Goal: Task Accomplishment & Management: Use online tool/utility

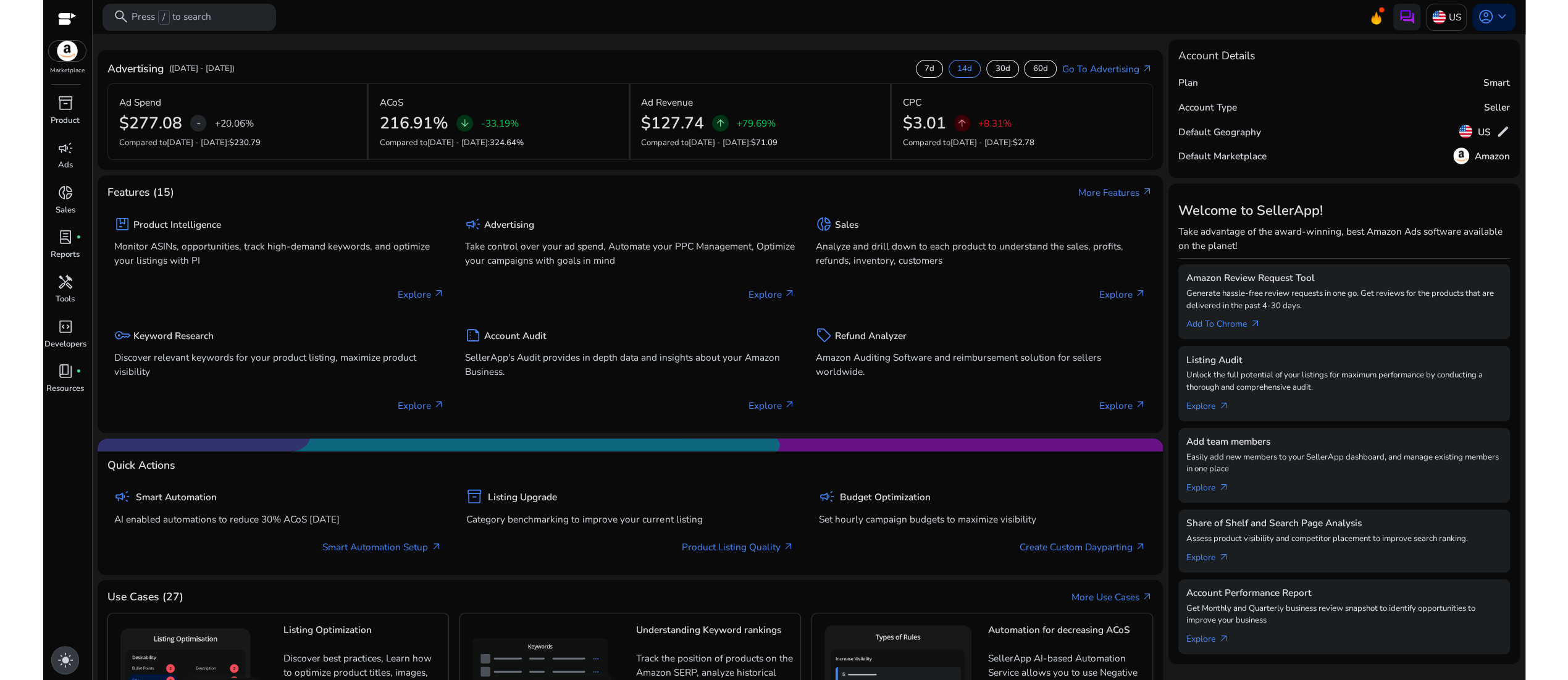
click at [66, 653] on span "light_mode" at bounding box center [65, 660] width 16 height 16
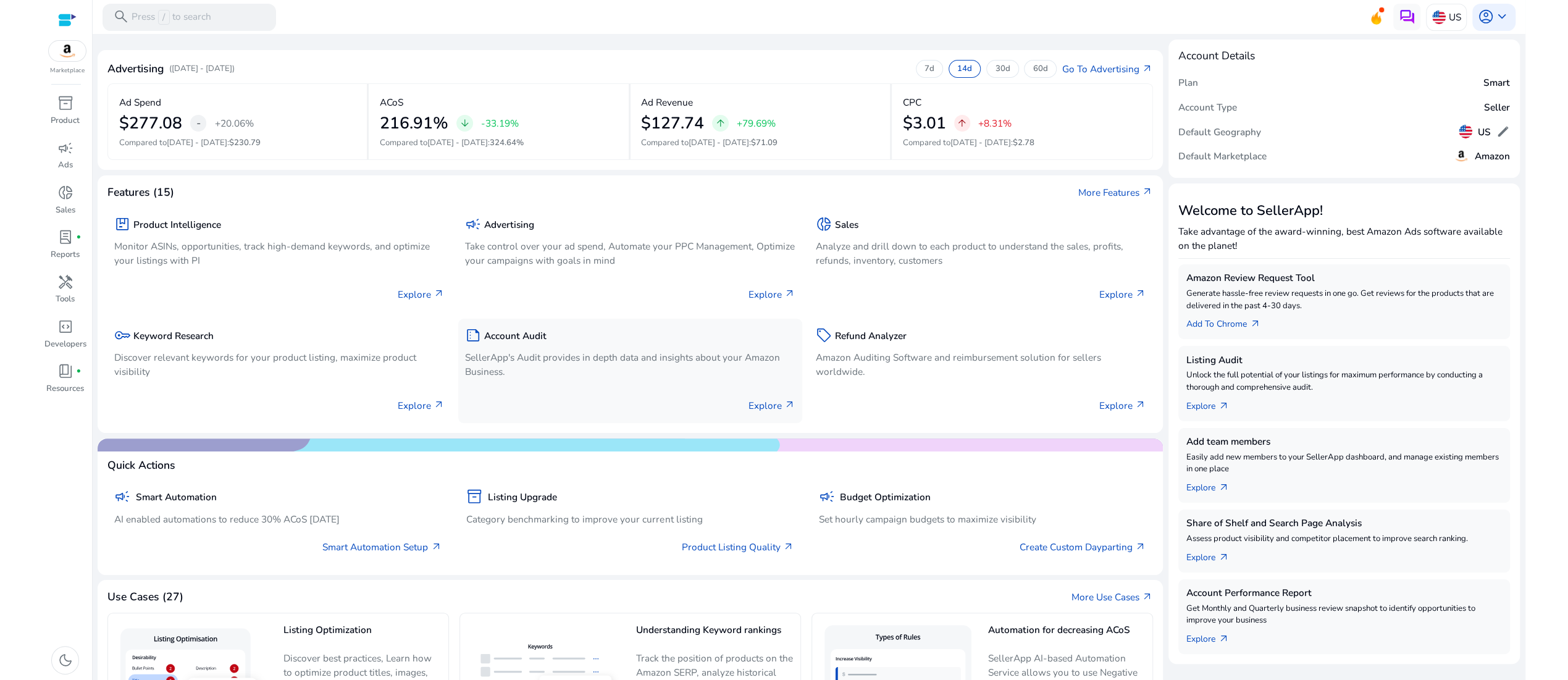
click at [626, 379] on p "SellerApp's Audit provides in depth data and insights about your Amazon Busines…" at bounding box center [630, 364] width 331 height 28
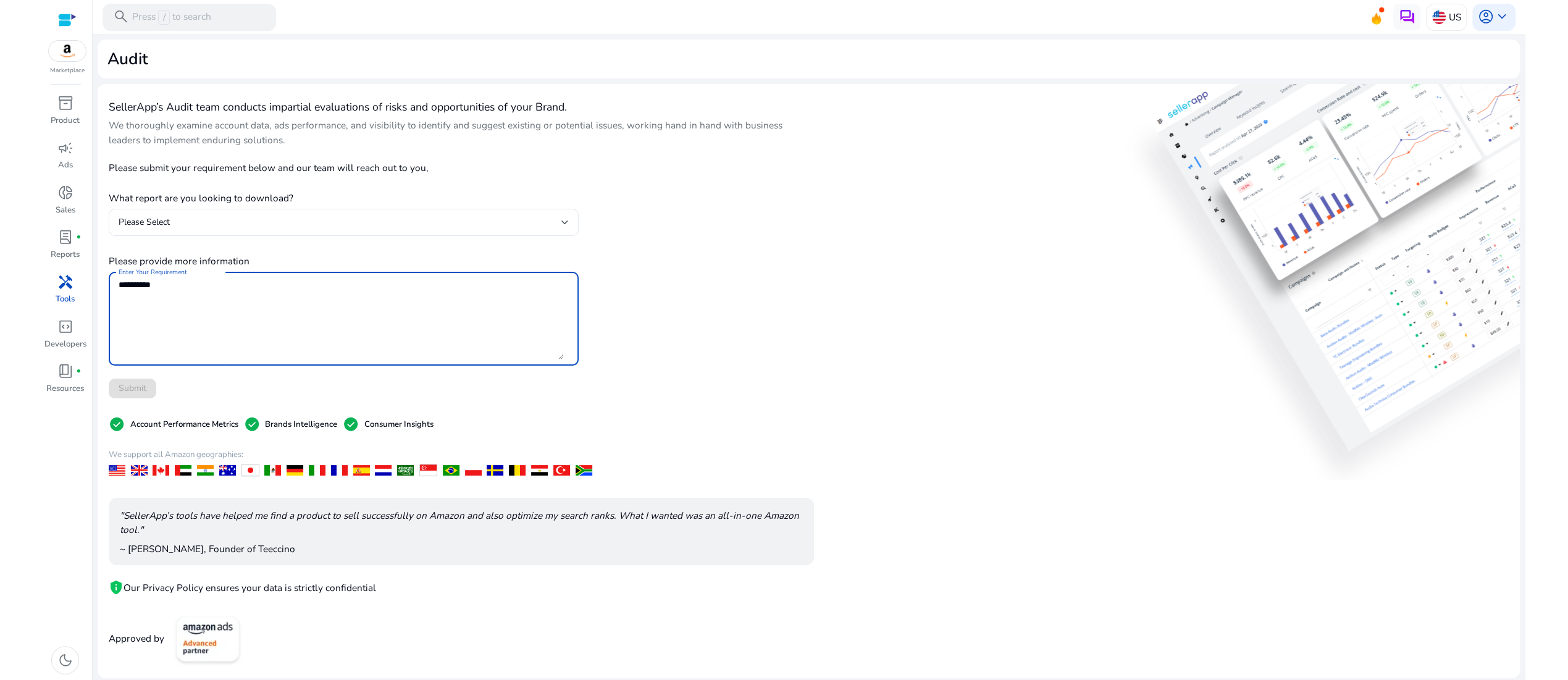
click at [244, 360] on textarea "Enter Your Requirement" at bounding box center [341, 319] width 446 height 82
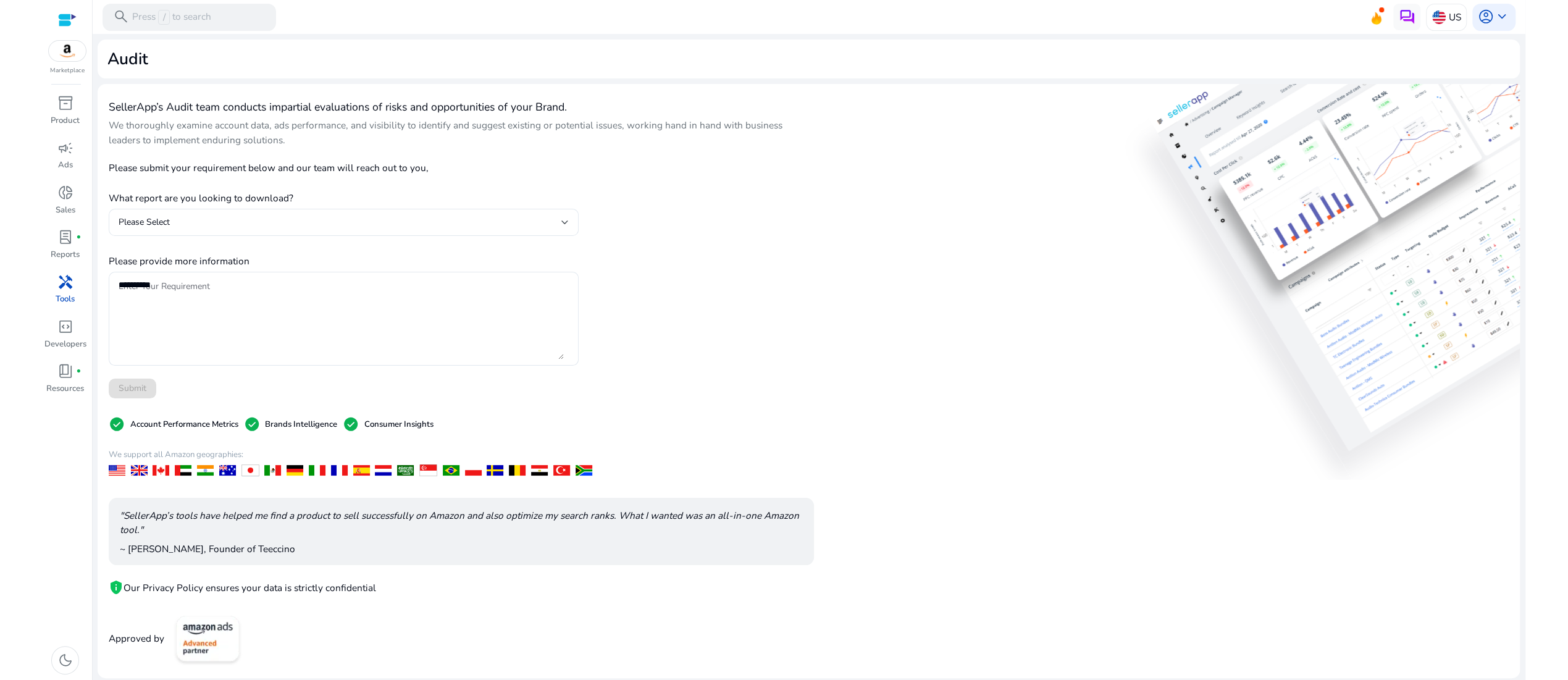
click at [228, 379] on div "Please submit your requirement below and our team will reach out to you, What r…" at bounding box center [344, 274] width 471 height 248
click at [578, 236] on div "Please Select" at bounding box center [344, 222] width 471 height 27
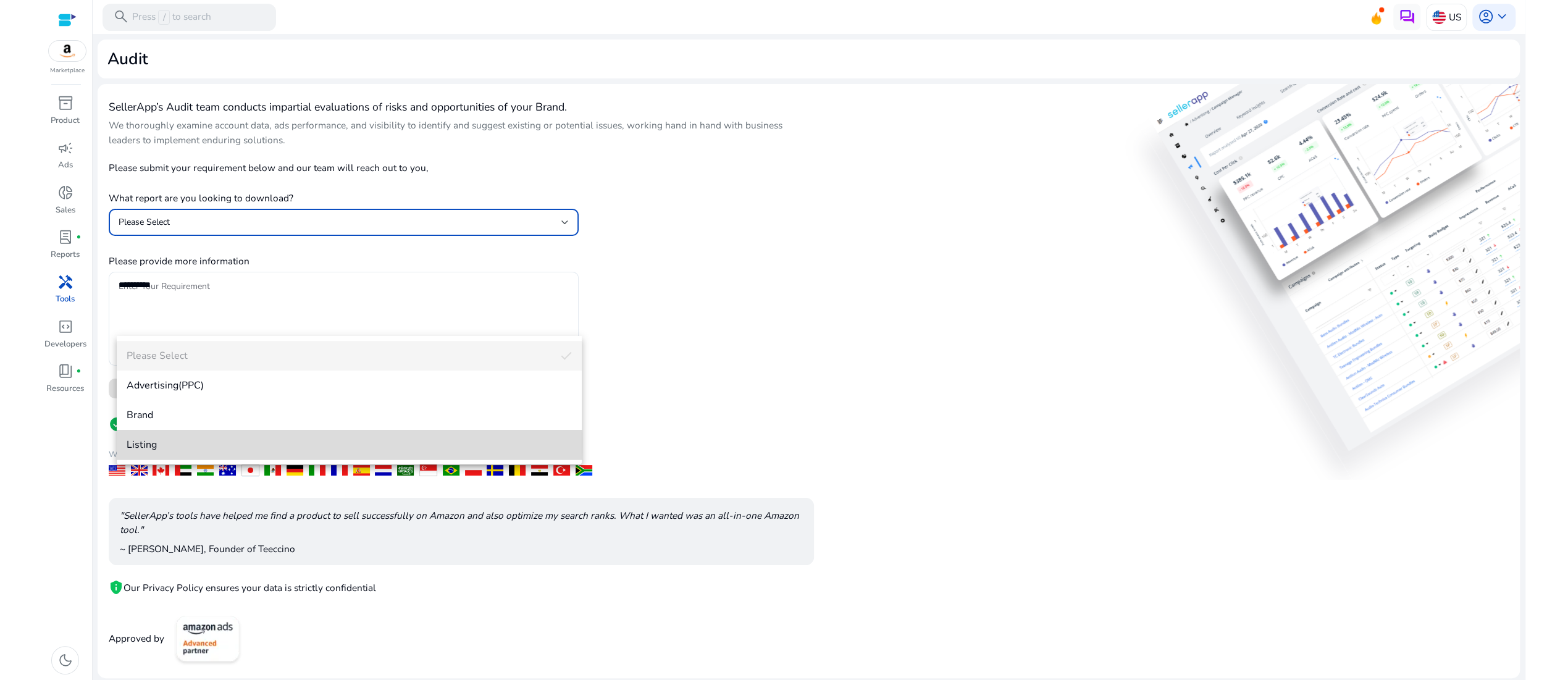
click at [146, 441] on span "Listing" at bounding box center [349, 444] width 446 height 13
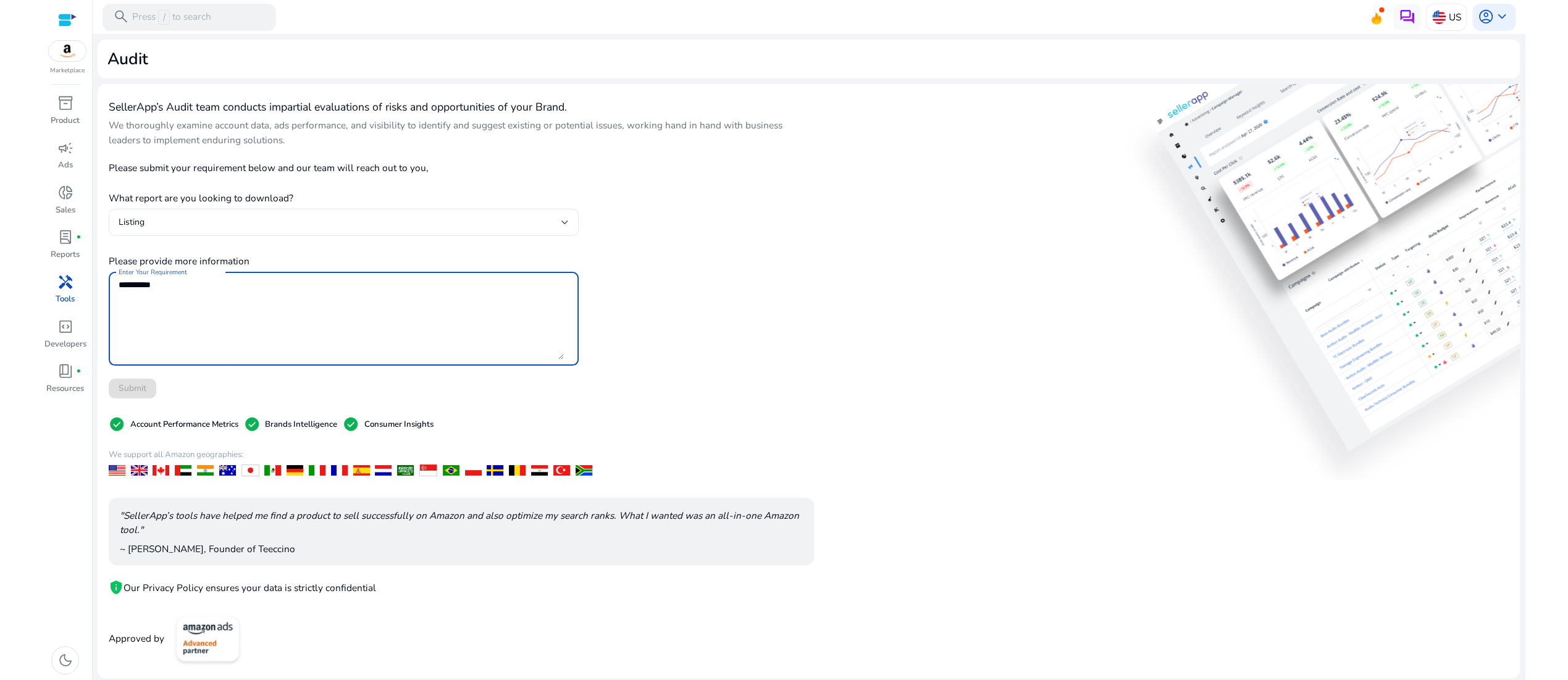
click at [171, 360] on textarea "Enter Your Requirement" at bounding box center [341, 319] width 446 height 82
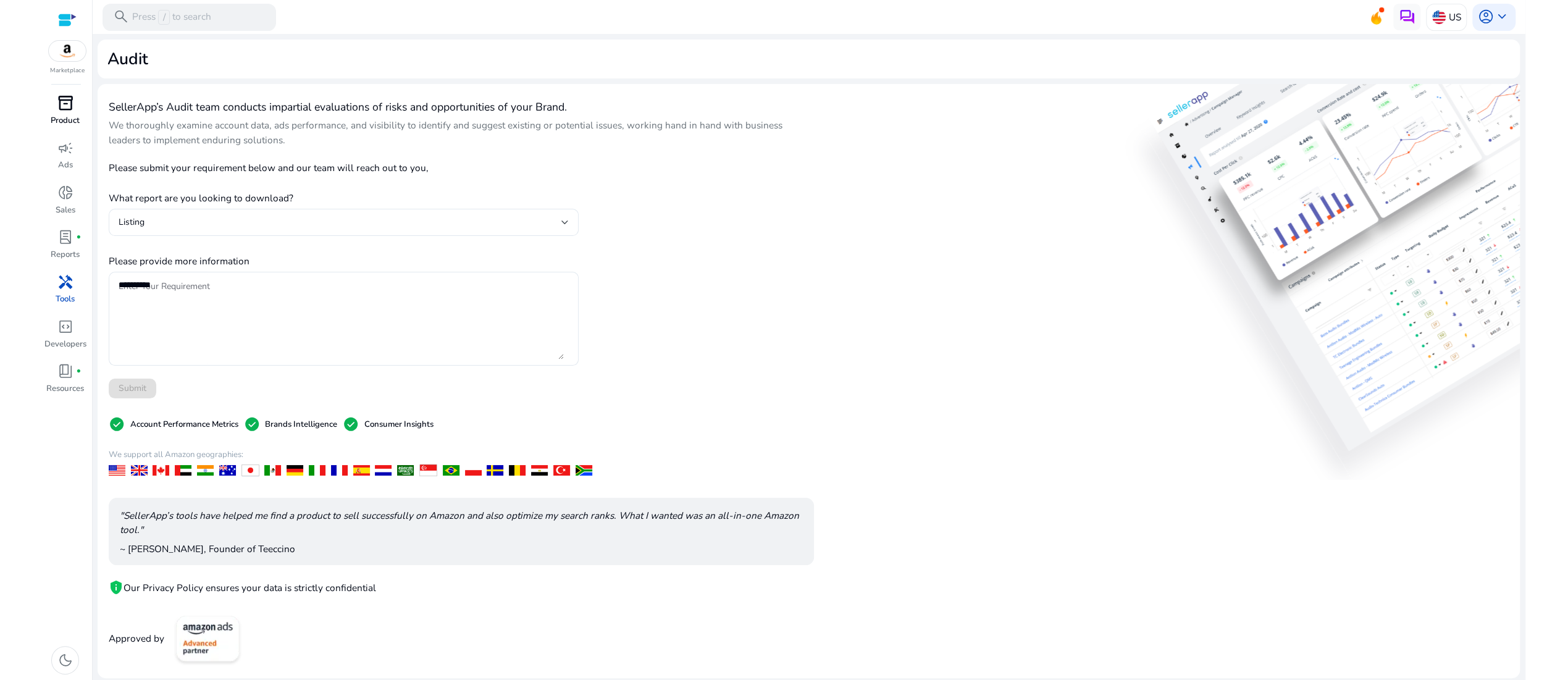
click at [73, 111] on span "inventory_2" at bounding box center [65, 103] width 16 height 16
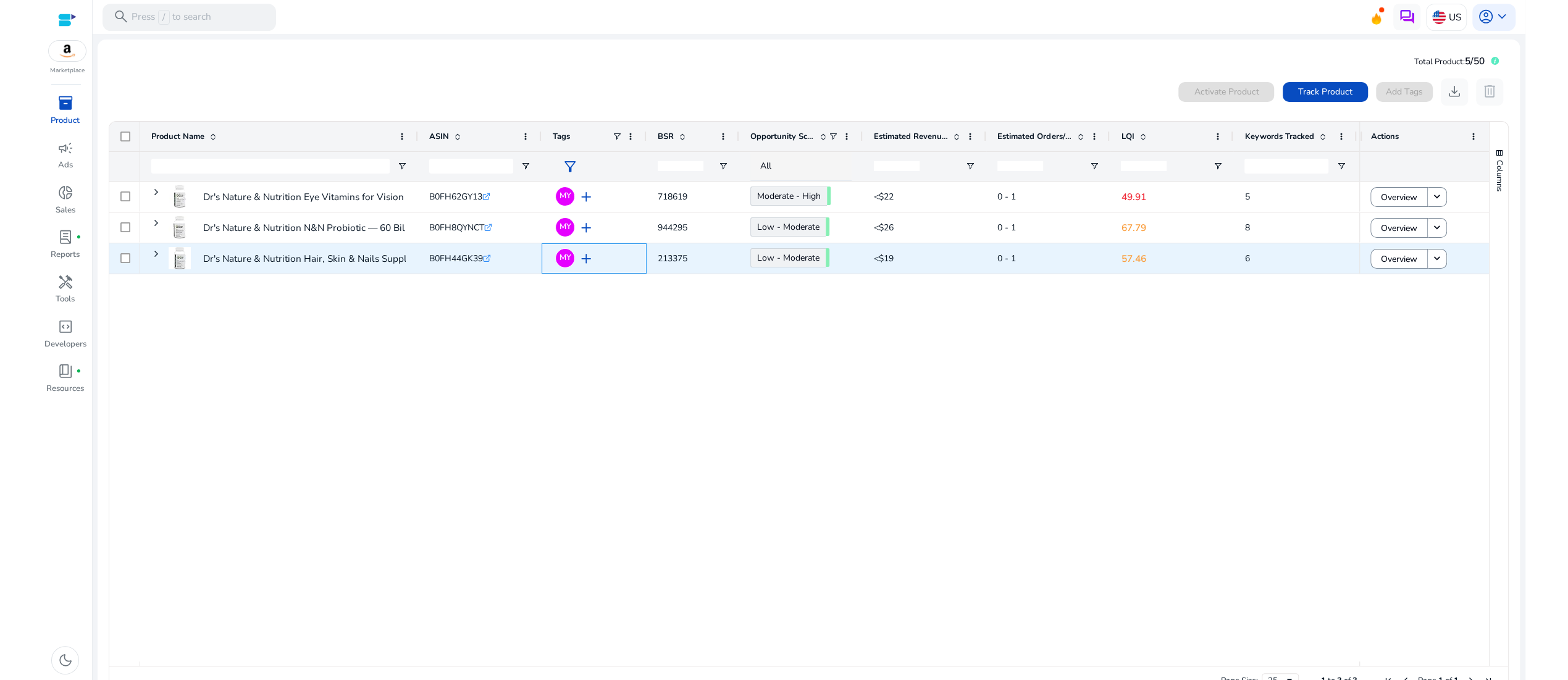
click at [594, 267] on span "add" at bounding box center [586, 259] width 16 height 16
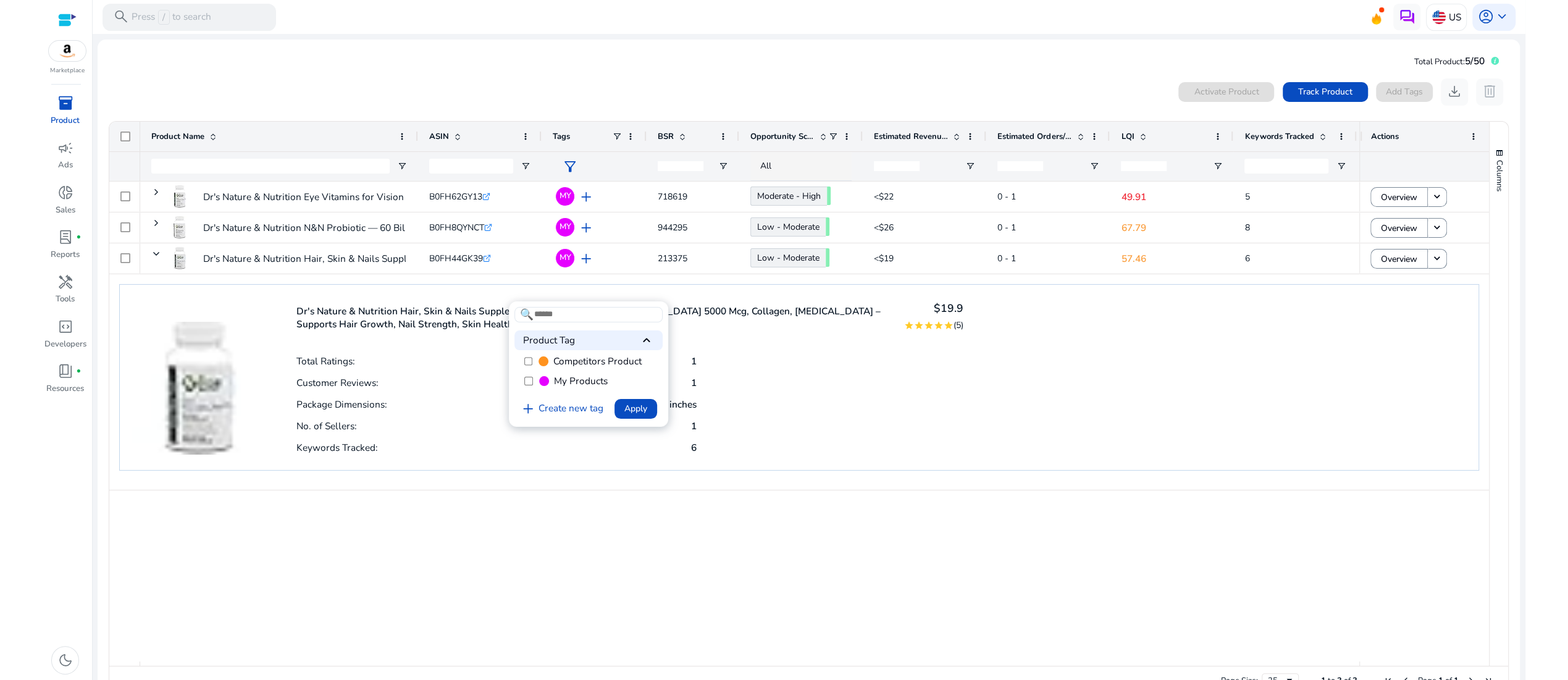
click at [829, 582] on div at bounding box center [784, 340] width 1568 height 680
click at [829, 582] on div "Dr's Nature & Nutrition Eye Vitamins for Vision Support and Macular... B0FH62GY…" at bounding box center [749, 421] width 1218 height 480
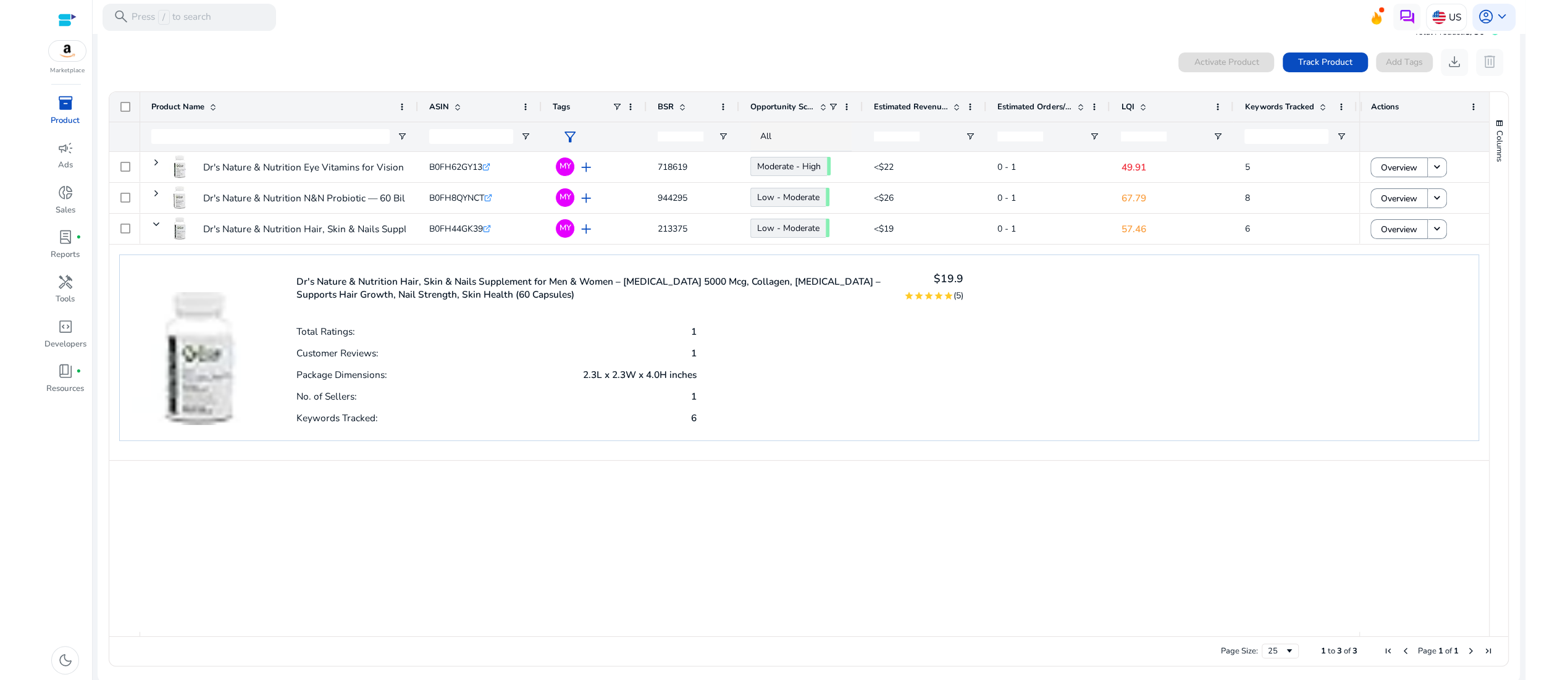
scroll to position [62, 0]
click at [692, 400] on p "1" at bounding box center [693, 392] width 5 height 13
click at [692, 357] on p "1" at bounding box center [693, 349] width 5 height 13
click at [616, 378] on p "2.3L x 2.3W x 4.0H inches" at bounding box center [639, 371] width 113 height 13
click at [423, 360] on div "Customer Reviews: 1" at bounding box center [497, 349] width 400 height 22
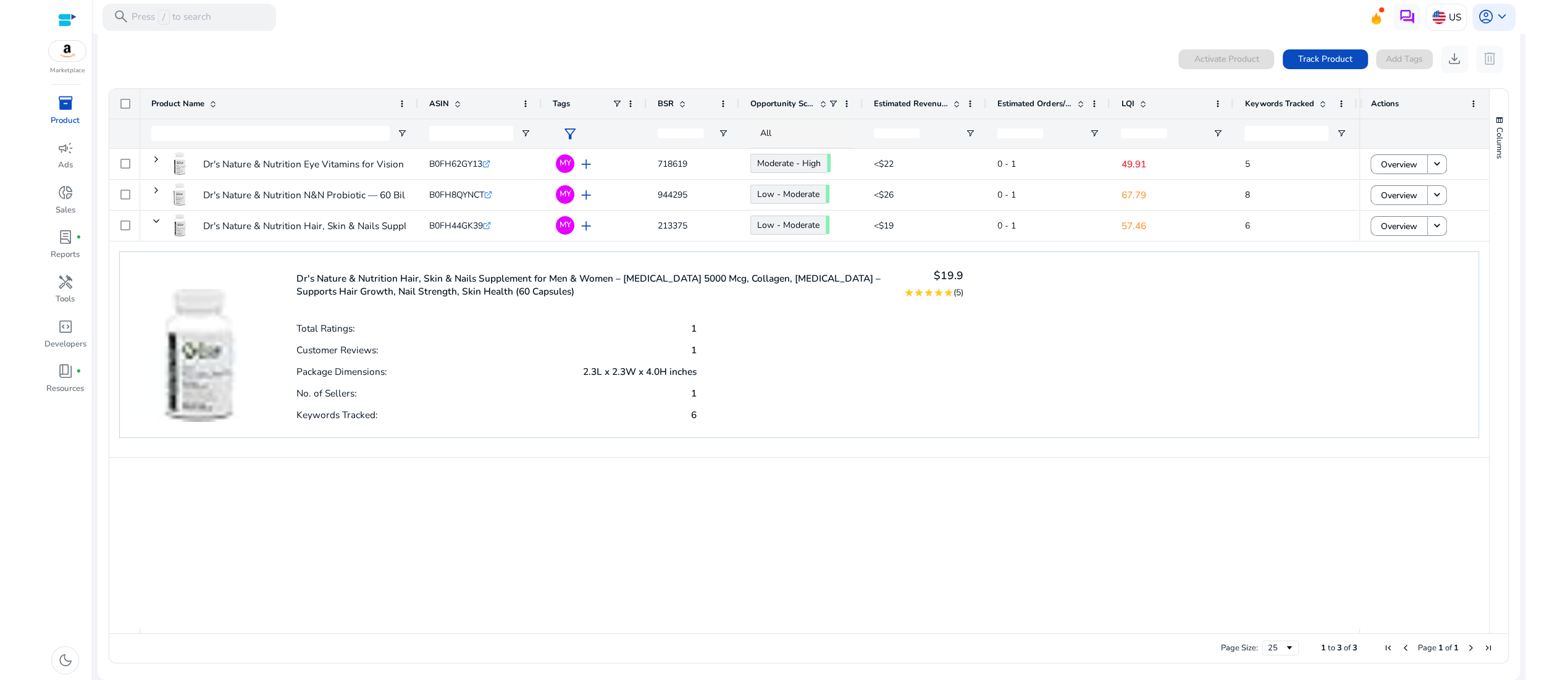
scroll to position [0, 0]
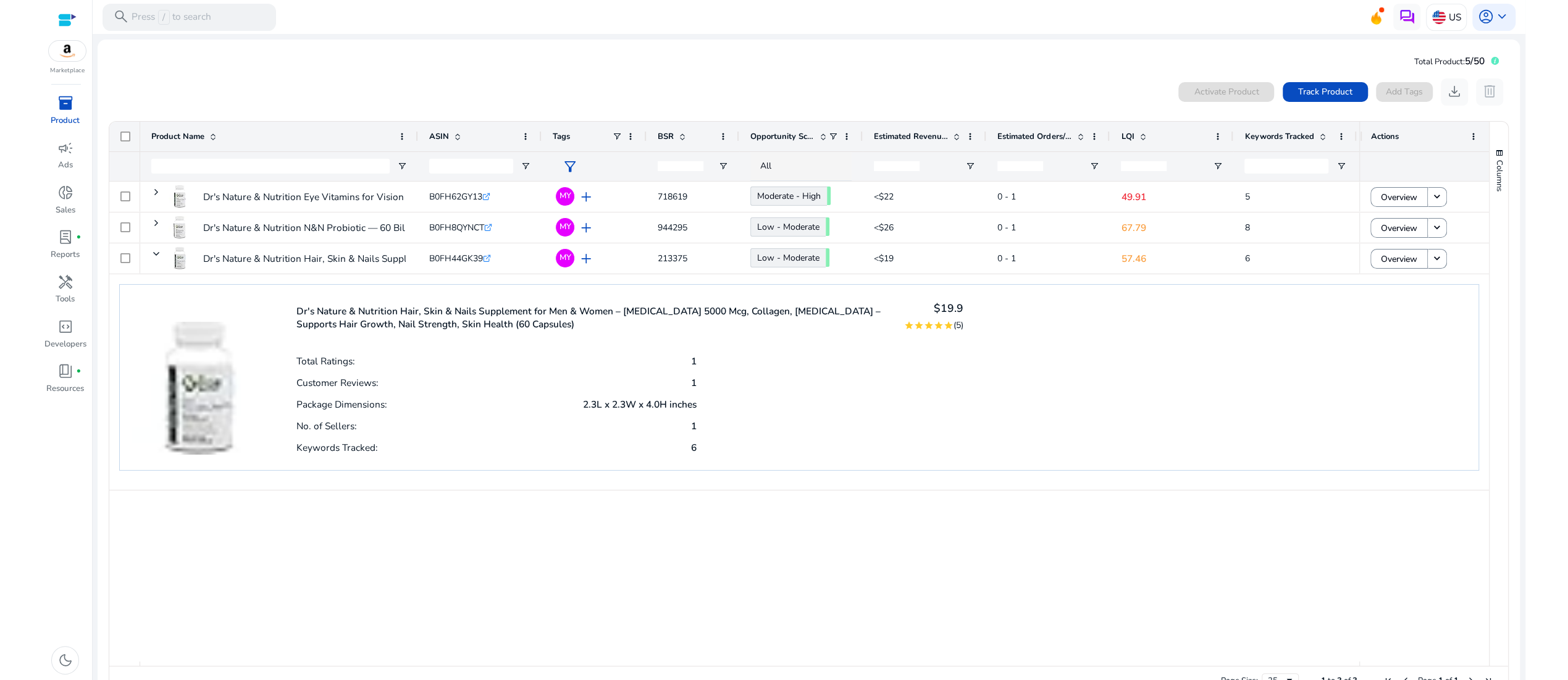
click at [61, 111] on span "inventory_2" at bounding box center [65, 103] width 16 height 16
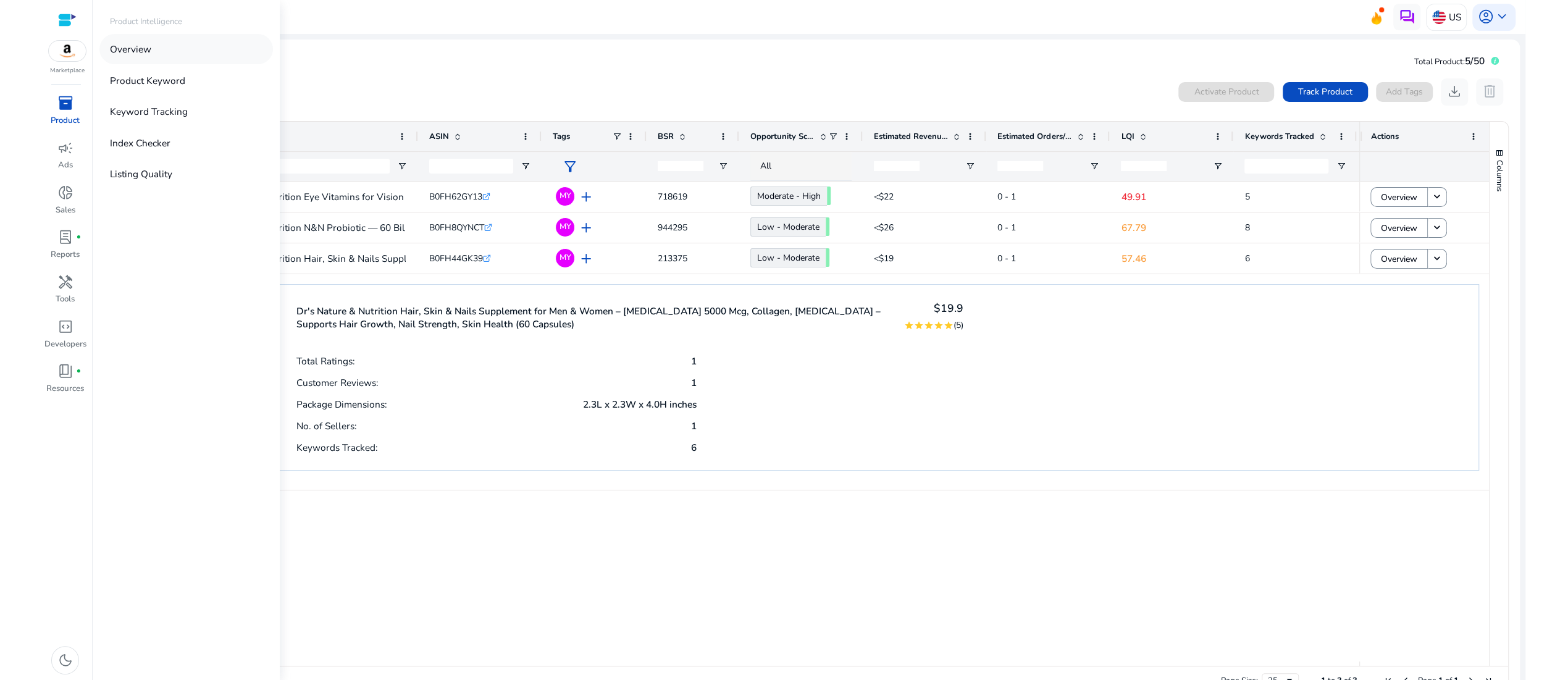
click at [151, 56] on p "Overview" at bounding box center [130, 49] width 42 height 14
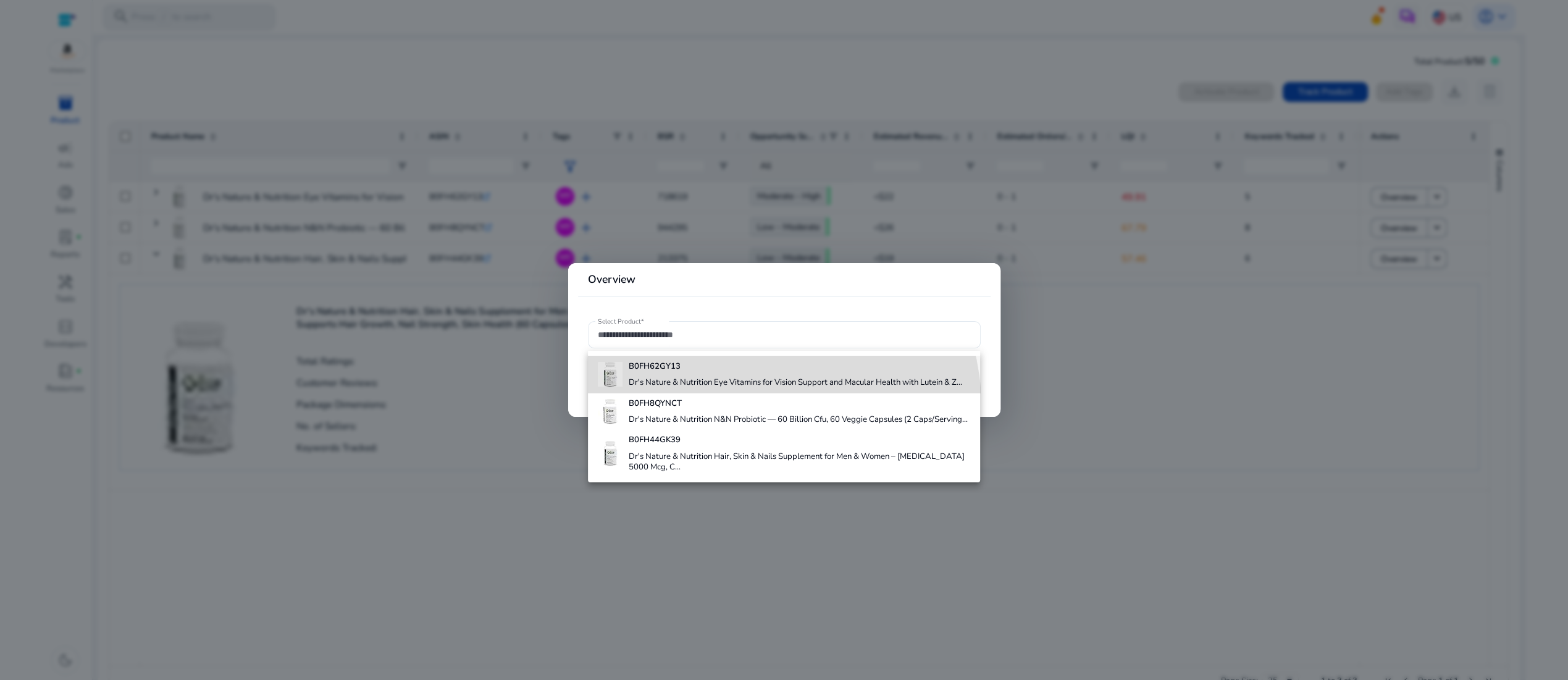
click at [669, 393] on div "B0FH62GY13 Dr's Nature & Nutrition Eye Vitamins for Vision Support and Macular …" at bounding box center [795, 374] width 334 height 37
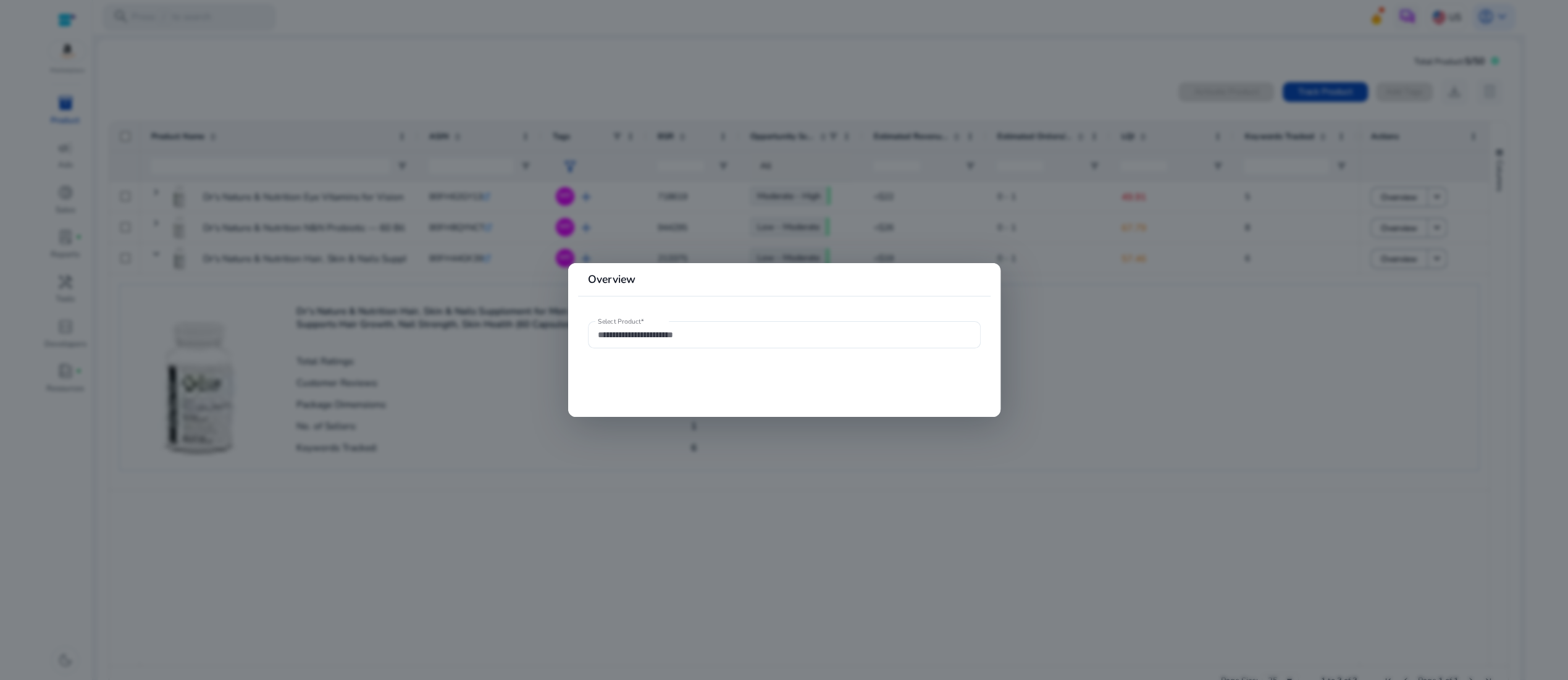
type input "**********"
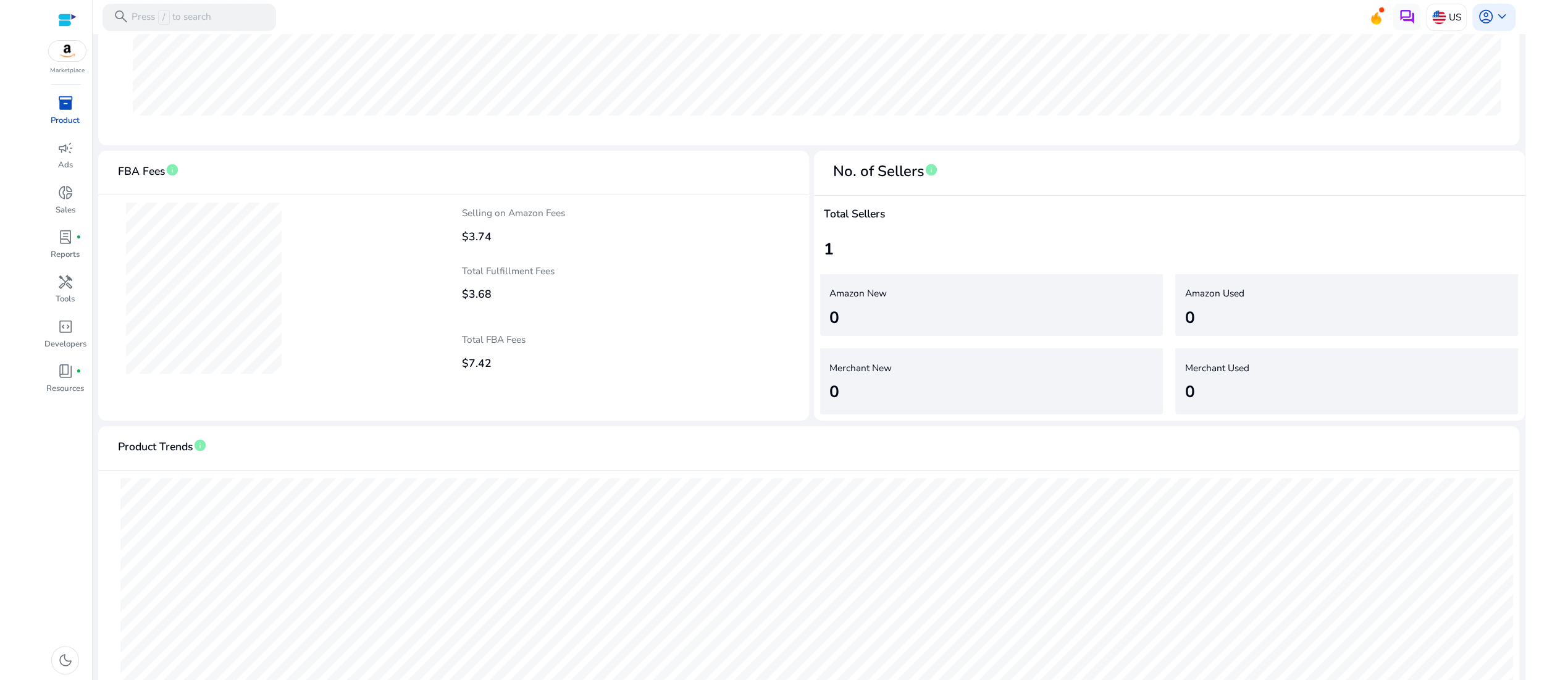
scroll to position [598, 0]
